Goal: Task Accomplishment & Management: Manage account settings

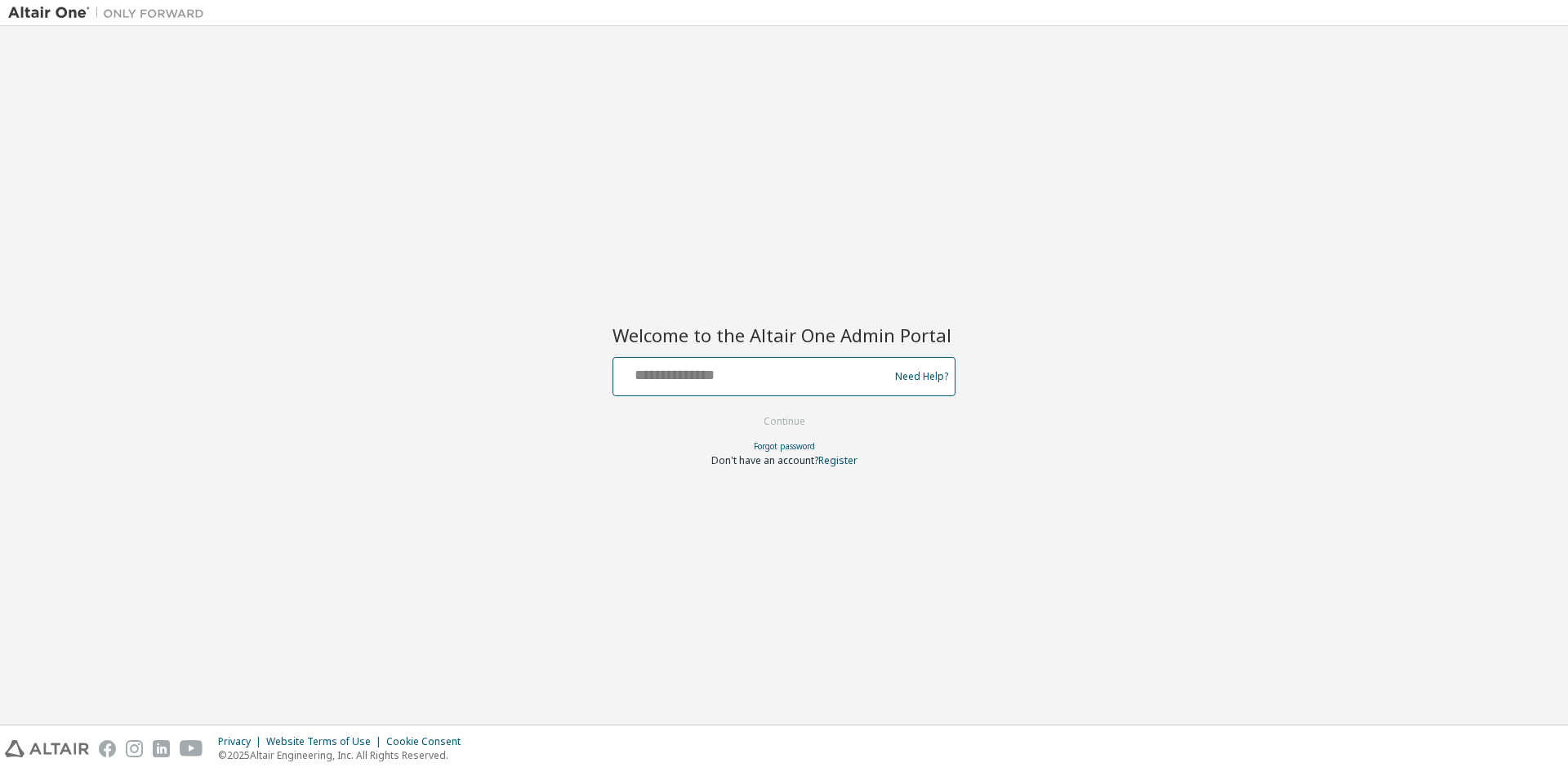
click at [729, 384] on input "text" at bounding box center [753, 373] width 267 height 24
type input "**********"
click at [760, 413] on button "Continue" at bounding box center [784, 421] width 76 height 25
